Goal: Task Accomplishment & Management: Complete application form

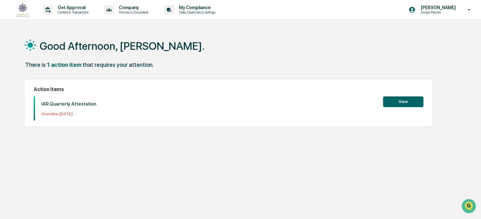
click at [393, 98] on button "View" at bounding box center [403, 102] width 40 height 11
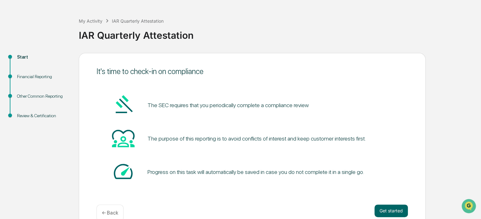
scroll to position [34, 0]
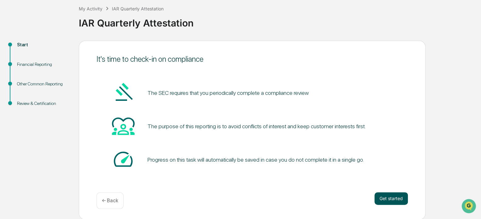
click at [387, 196] on button "Get started" at bounding box center [391, 198] width 33 height 13
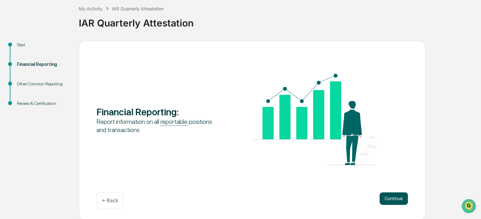
click at [400, 198] on button "Continue" at bounding box center [394, 198] width 28 height 13
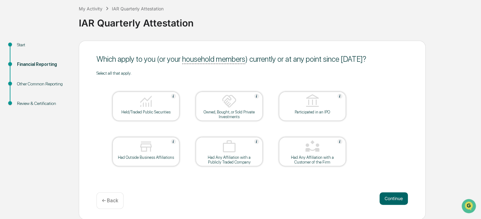
click at [151, 112] on div "Held/Traded Public Securities" at bounding box center [146, 112] width 57 height 5
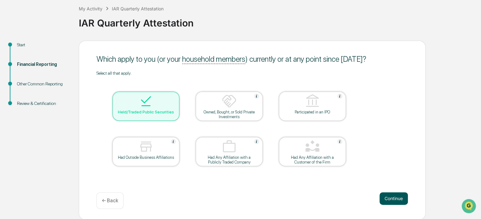
click at [391, 197] on button "Continue" at bounding box center [394, 198] width 28 height 13
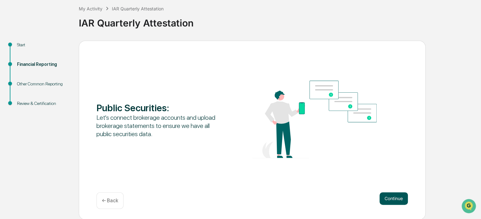
click at [387, 197] on button "Continue" at bounding box center [394, 198] width 28 height 13
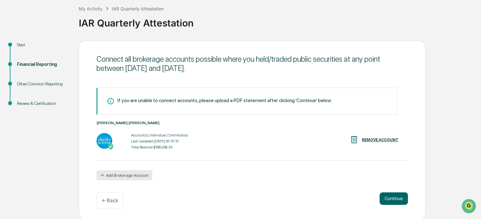
click at [142, 175] on button "Add Brokerage Account" at bounding box center [125, 175] width 56 height 10
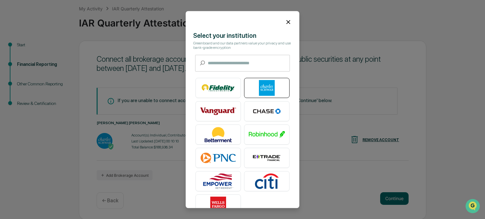
click at [263, 90] on img at bounding box center [267, 88] width 36 height 16
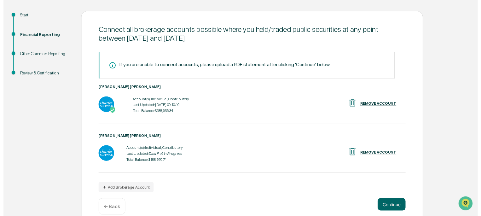
scroll to position [74, 0]
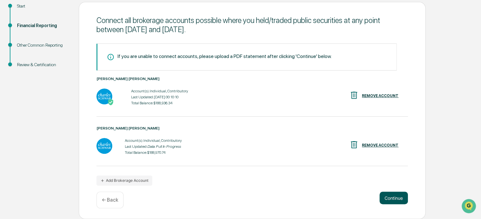
click at [393, 198] on button "Continue" at bounding box center [394, 198] width 28 height 13
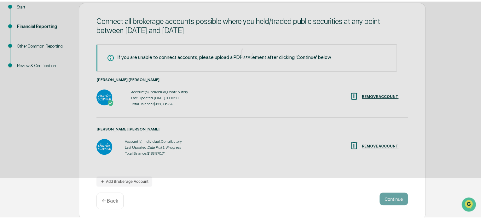
scroll to position [34, 0]
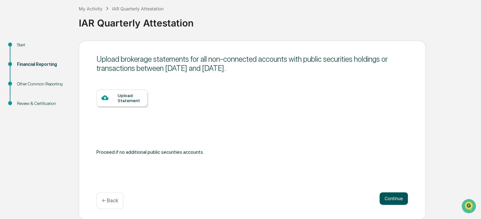
click at [393, 198] on button "Continue" at bounding box center [394, 198] width 28 height 13
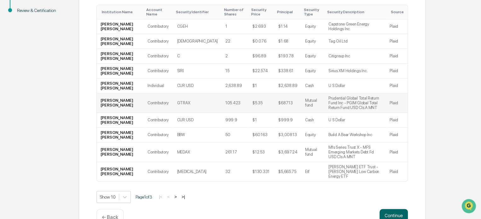
scroll to position [131, 0]
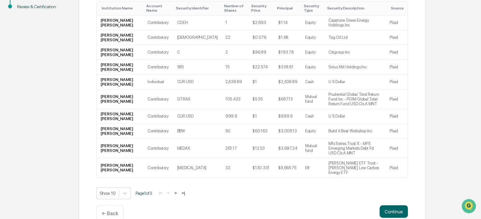
click at [178, 191] on button ">" at bounding box center [176, 193] width 6 height 5
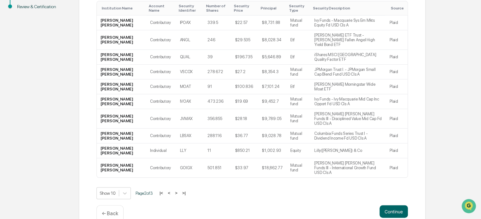
click at [178, 191] on button ">" at bounding box center [176, 193] width 6 height 5
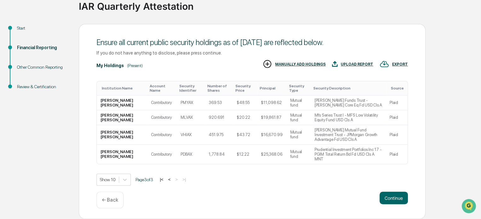
scroll to position [42, 0]
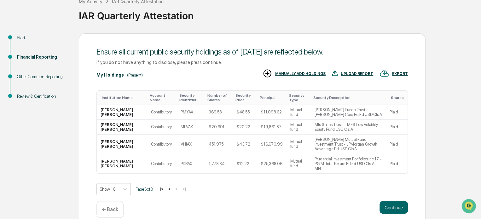
click at [165, 186] on button "|<" at bounding box center [161, 188] width 7 height 5
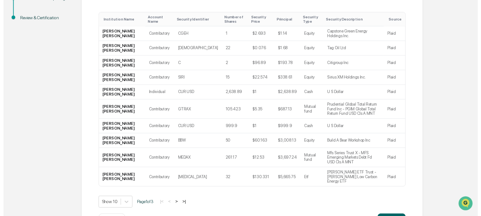
scroll to position [131, 0]
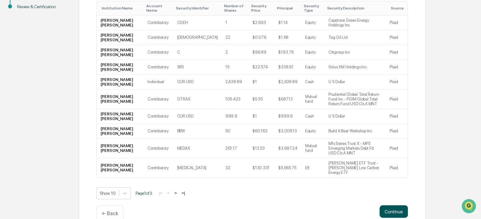
click at [395, 205] on button "Continue" at bounding box center [394, 211] width 28 height 13
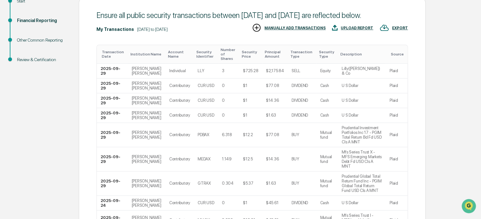
scroll to position [5, 0]
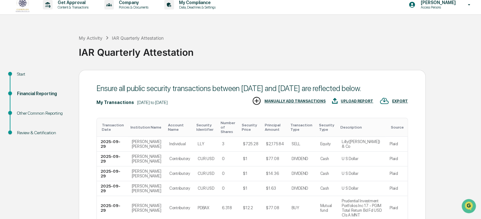
click at [290, 103] on div "MANUALLY ADD TRANSACTIONS" at bounding box center [295, 101] width 61 height 4
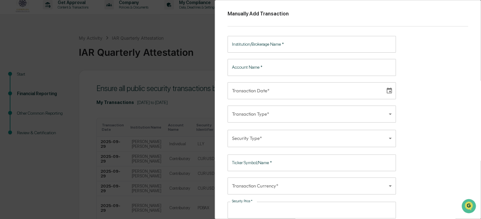
drag, startPoint x: 420, startPoint y: 104, endPoint x: 384, endPoint y: 114, distance: 37.3
click at [384, 114] on div "Manually Add Transaction Institution/Brokerage Name   * Institution/Brokerage N…" at bounding box center [348, 109] width 267 height 219
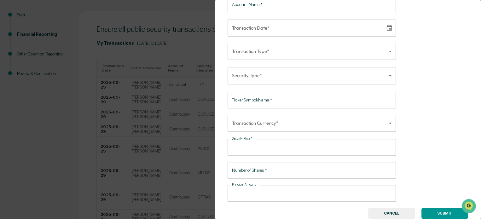
scroll to position [68, 0]
click at [410, 211] on button "CANCEL" at bounding box center [392, 213] width 47 height 11
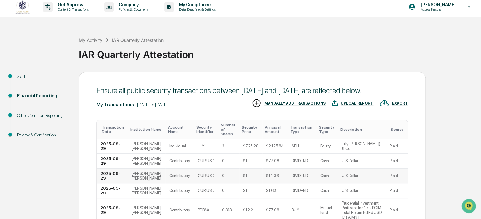
scroll to position [0, 0]
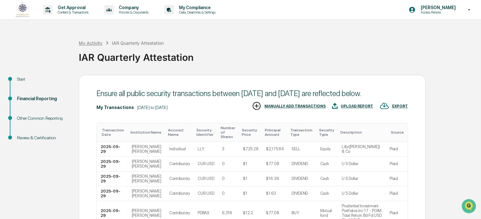
click at [86, 43] on div "My Activity" at bounding box center [91, 42] width 24 height 5
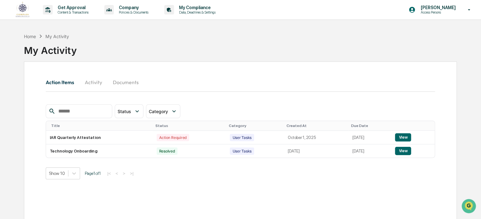
click at [91, 83] on button "Activity" at bounding box center [93, 82] width 28 height 15
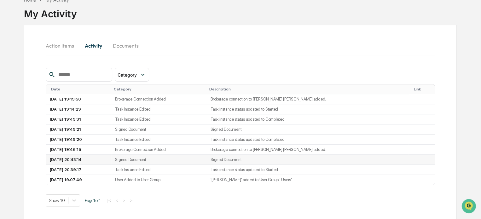
scroll to position [37, 0]
click at [118, 46] on button "Documents" at bounding box center [126, 45] width 36 height 15
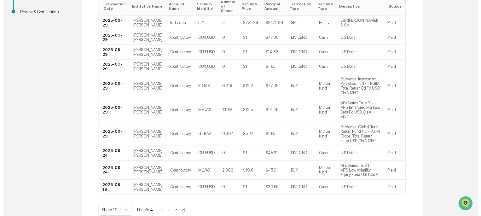
scroll to position [160, 0]
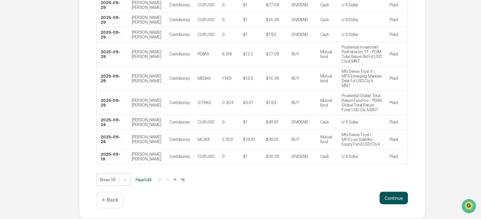
click at [405, 198] on button "Continue" at bounding box center [394, 198] width 28 height 13
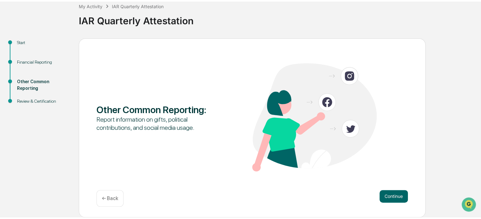
scroll to position [34, 0]
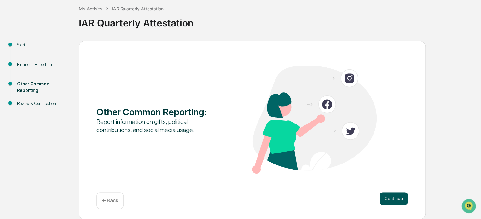
click at [399, 198] on button "Continue" at bounding box center [394, 198] width 28 height 13
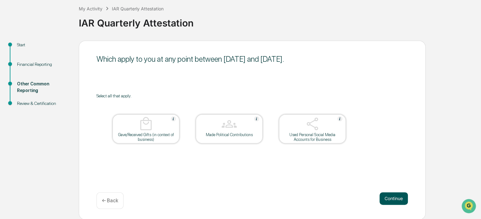
click at [388, 197] on button "Continue" at bounding box center [394, 198] width 28 height 13
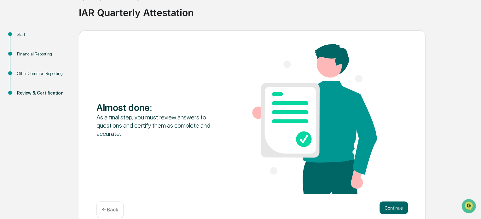
scroll to position [54, 0]
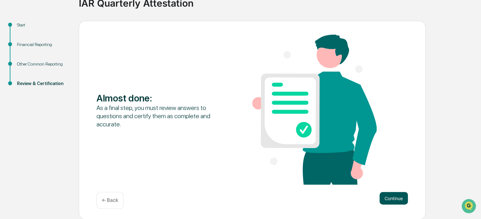
click at [391, 198] on button "Continue" at bounding box center [394, 198] width 28 height 13
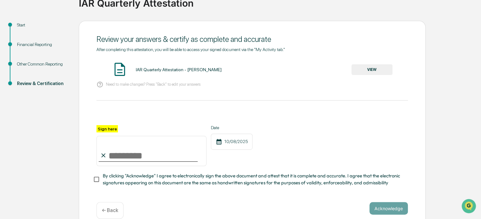
click at [107, 127] on label "Sign here" at bounding box center [107, 128] width 21 height 7
click at [107, 136] on input "Sign here" at bounding box center [152, 151] width 110 height 30
click at [120, 154] on input "Sign here" at bounding box center [152, 151] width 110 height 30
type input "**********"
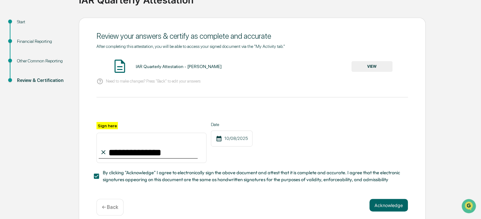
scroll to position [67, 0]
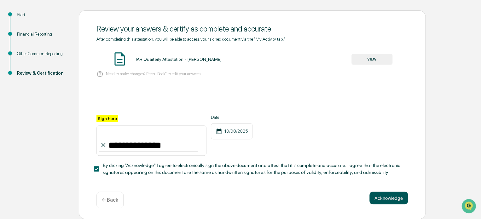
click at [393, 198] on button "Acknowledge" at bounding box center [389, 198] width 38 height 13
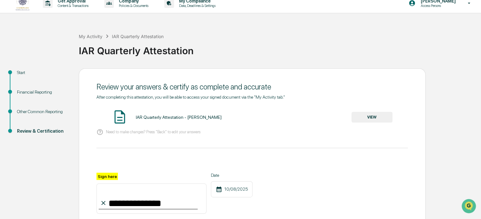
scroll to position [4, 0]
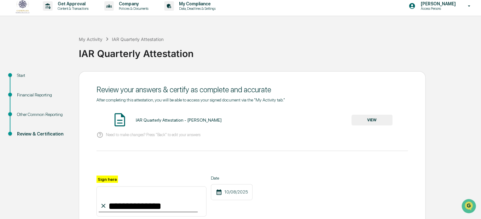
click at [367, 117] on button "VIEW" at bounding box center [372, 120] width 41 height 11
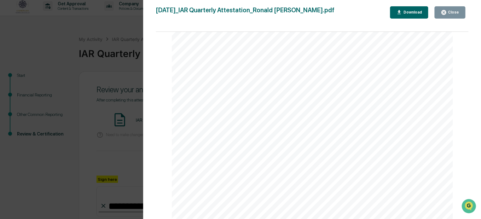
scroll to position [0, 0]
click at [446, 18] on button "Close" at bounding box center [450, 12] width 31 height 12
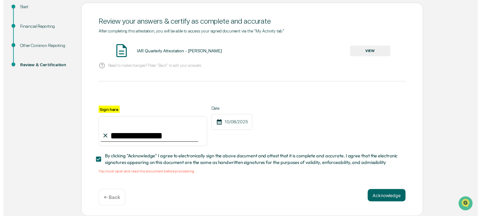
scroll to position [74, 0]
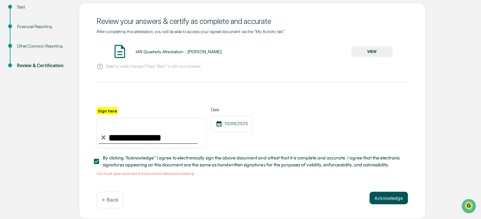
click at [384, 195] on button "Acknowledge" at bounding box center [389, 198] width 38 height 13
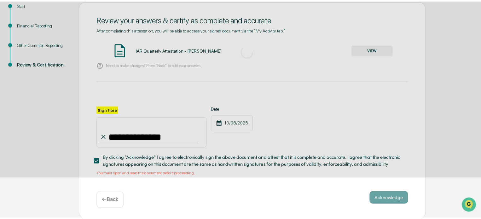
scroll to position [34, 0]
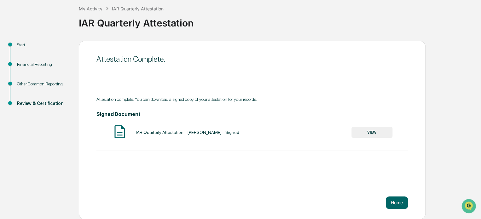
click at [376, 129] on button "VIEW" at bounding box center [372, 132] width 41 height 11
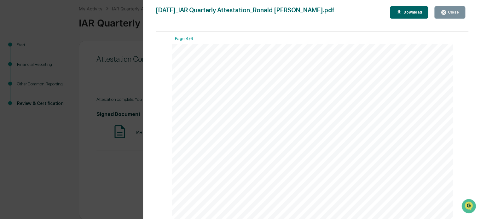
scroll to position [1199, 0]
click at [446, 12] on icon "button" at bounding box center [444, 12] width 6 height 6
